Goal: Browse casually

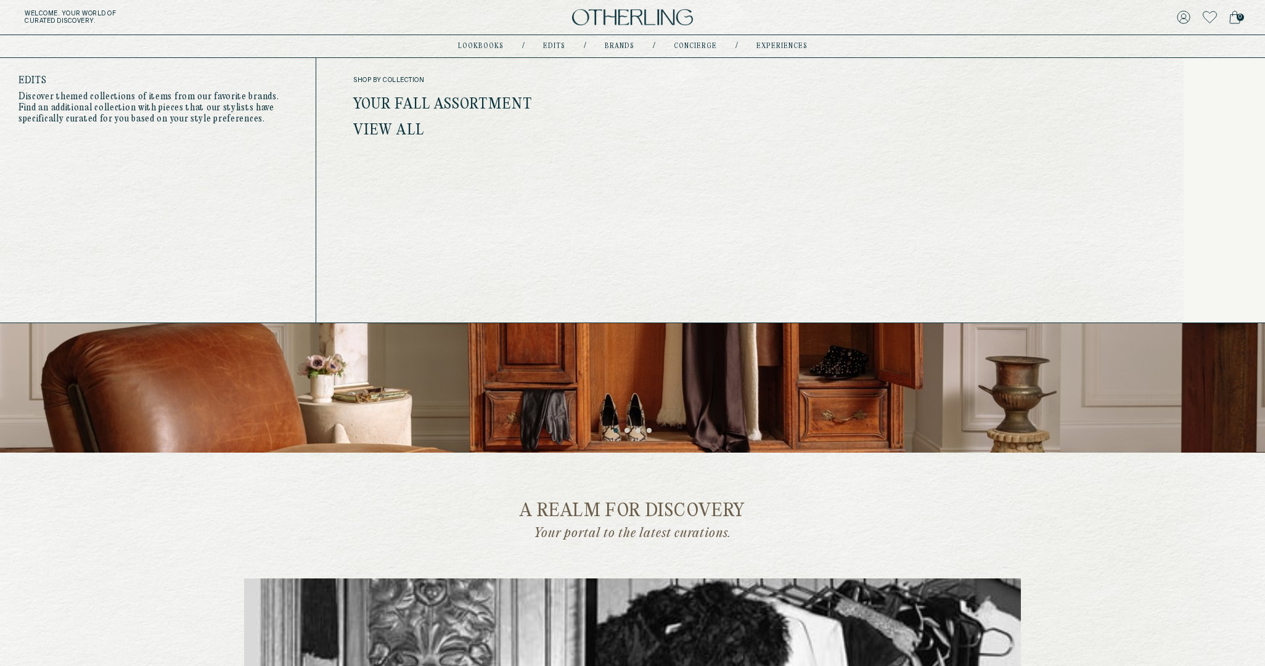
click at [485, 97] on link "Your Fall Assortment" at bounding box center [442, 105] width 179 height 16
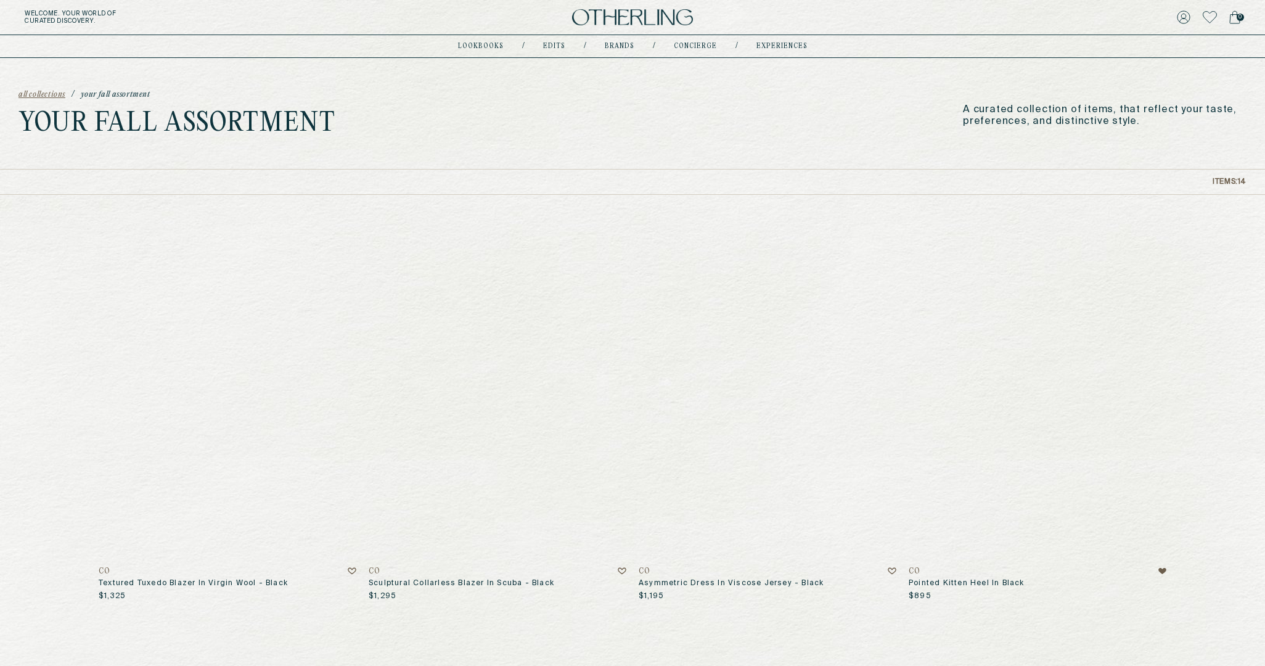
scroll to position [11, 0]
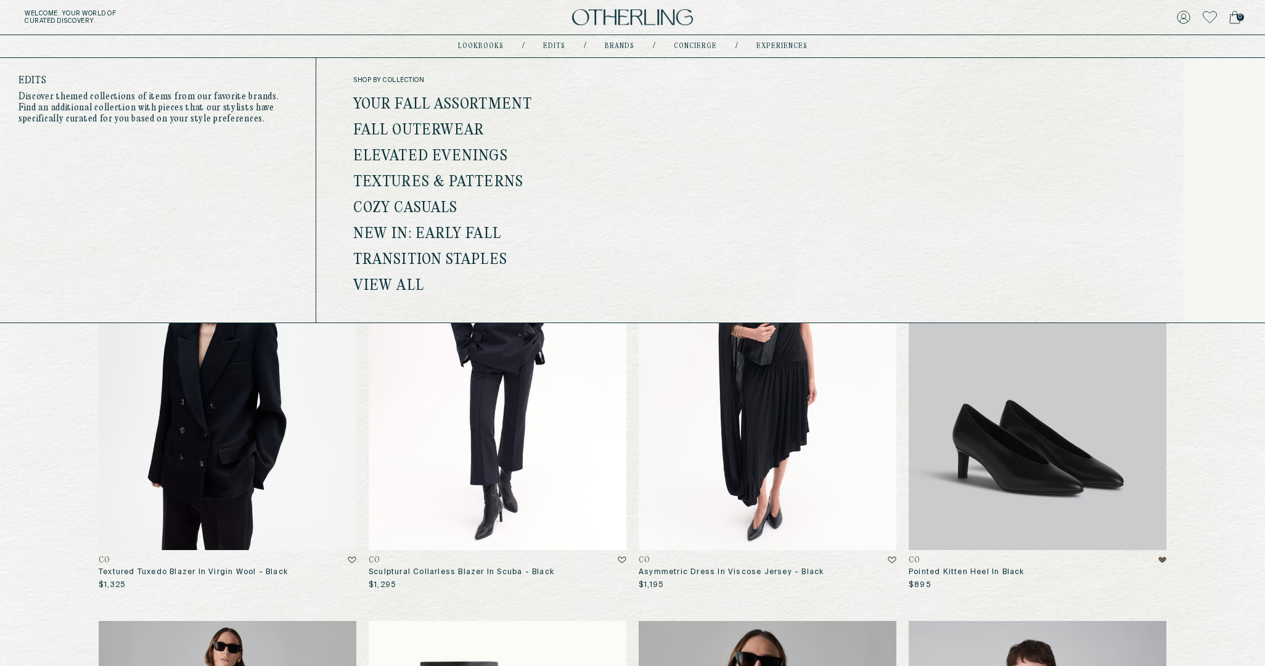
click at [396, 287] on link "View all" at bounding box center [388, 286] width 71 height 16
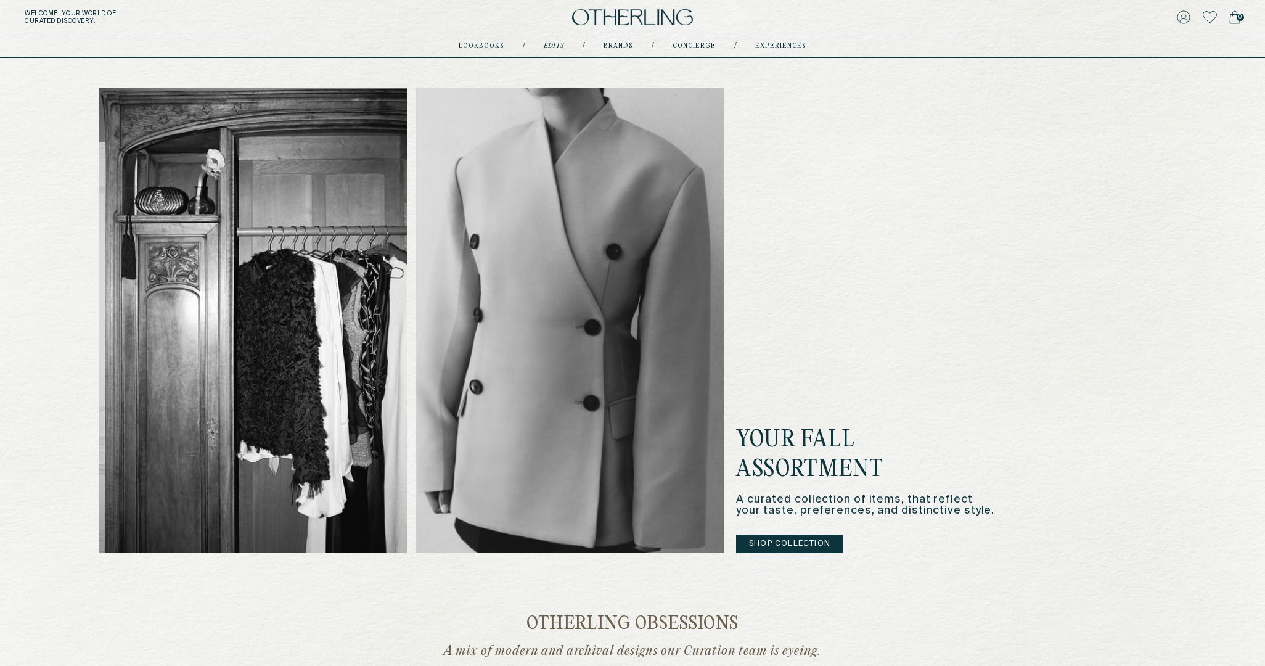
scroll to position [298, 0]
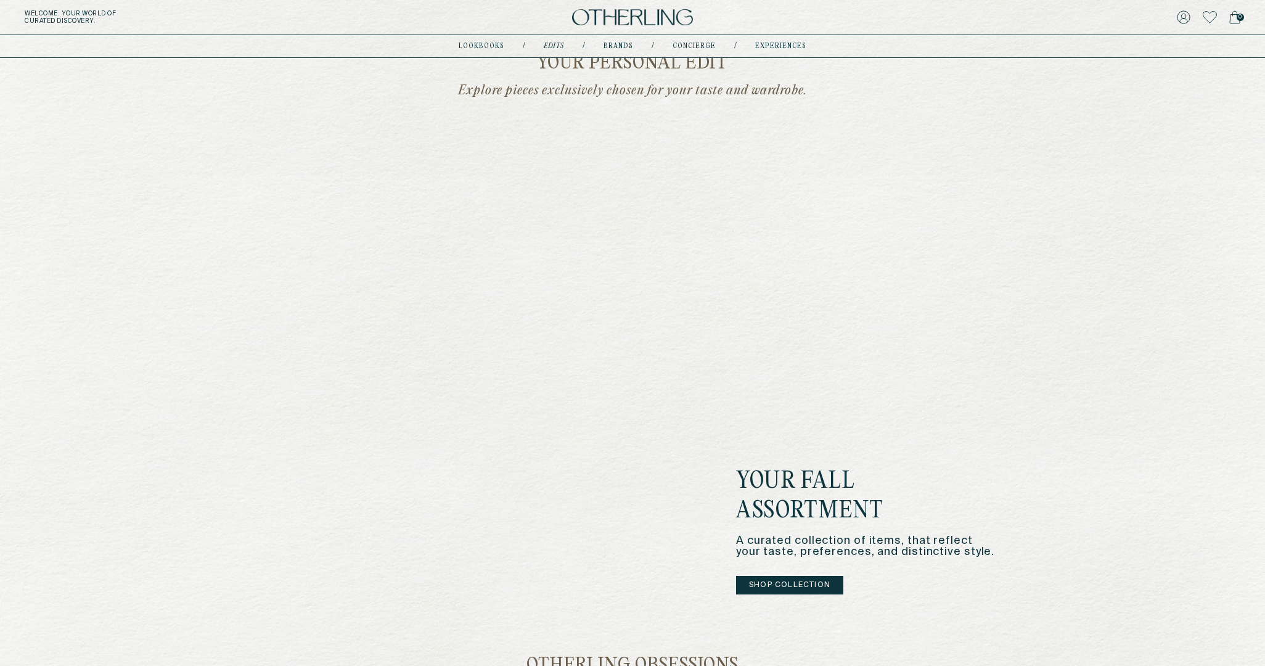
scroll to position [277, 0]
